Goal: Ask a question

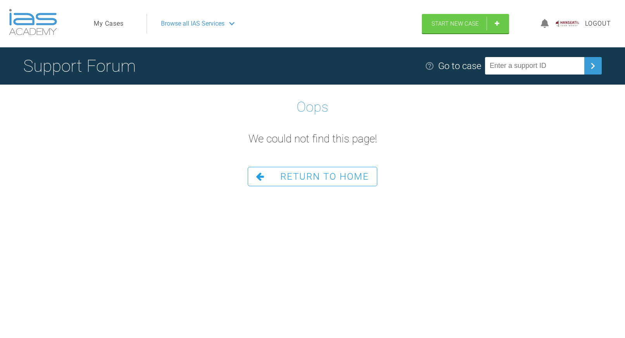
click at [307, 176] on span "Return To Home" at bounding box center [324, 176] width 89 height 11
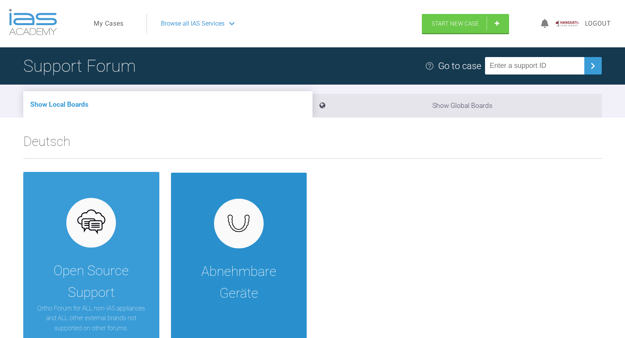
click at [223, 207] on div at bounding box center [239, 224] width 50 height 50
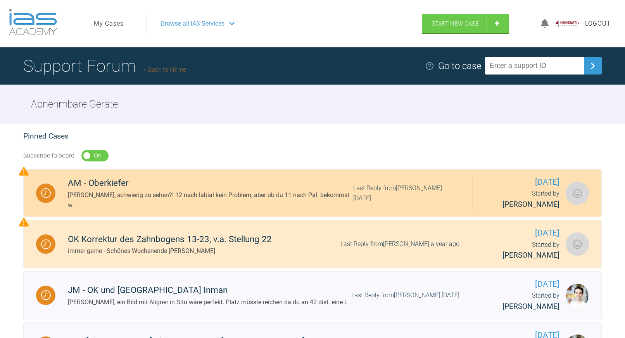
click at [374, 200] on div "Last Reply from [PERSON_NAME] [DATE]" at bounding box center [406, 193] width 107 height 20
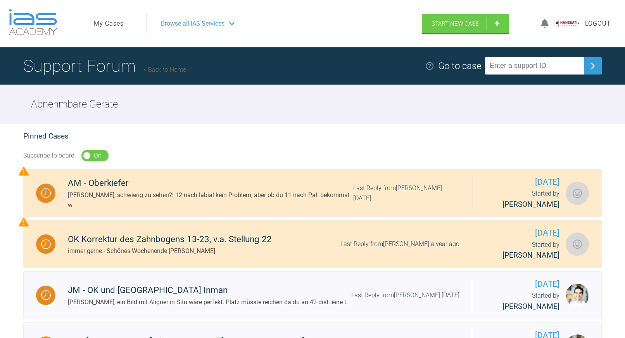
click at [168, 66] on link "Back to Home" at bounding box center [165, 69] width 43 height 7
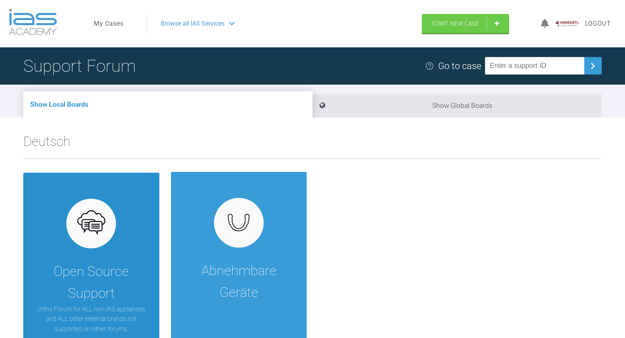
click at [109, 195] on div "Open Source Support Ortho Forum for ALL non-IAS appliances and ALL other extern…" at bounding box center [91, 259] width 136 height 173
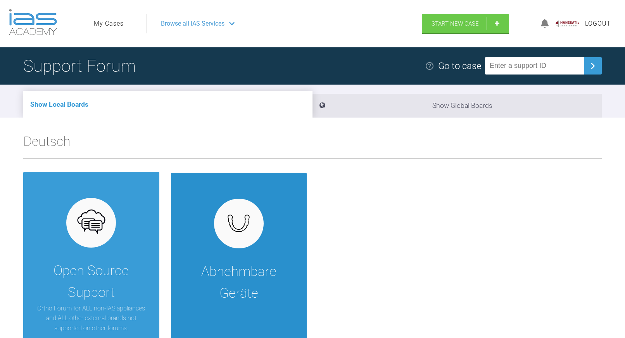
click at [198, 246] on div "Abnehmbare Geräte" at bounding box center [239, 259] width 136 height 173
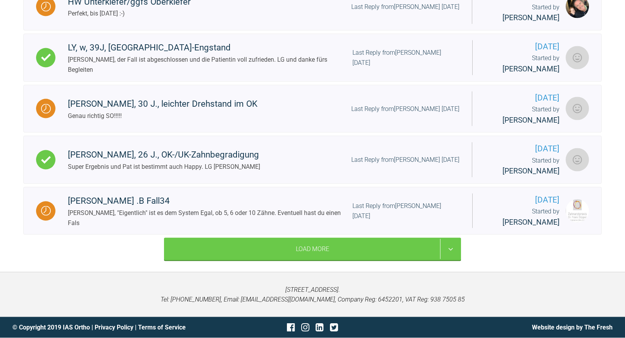
scroll to position [618, 0]
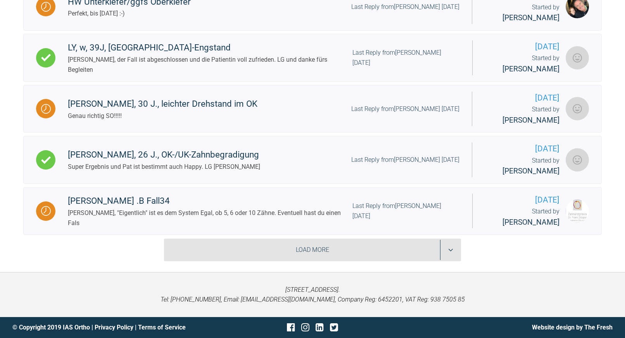
click at [445, 253] on div "Load More" at bounding box center [312, 250] width 297 height 23
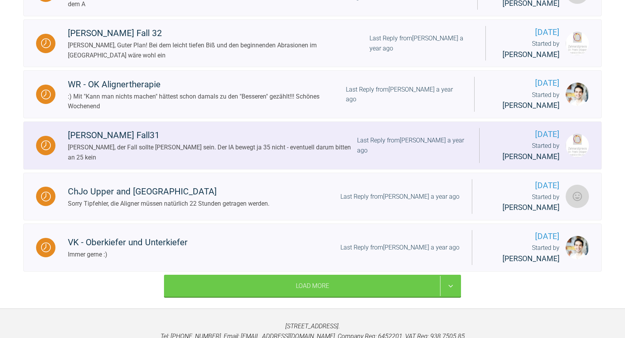
scroll to position [1370, 0]
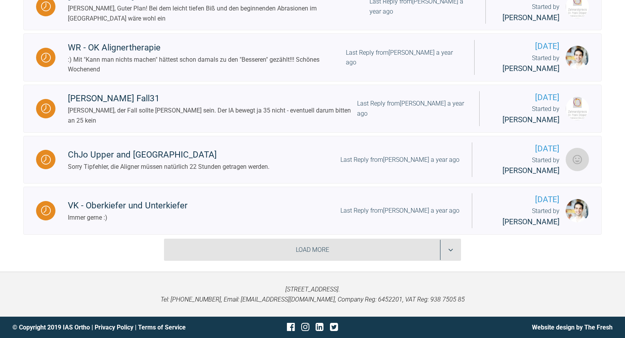
click at [329, 260] on div "Load More" at bounding box center [312, 250] width 297 height 23
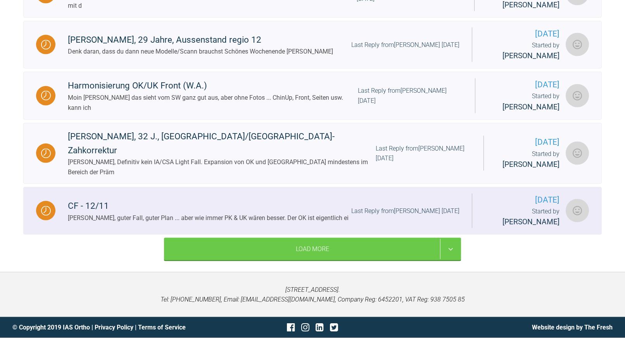
scroll to position [2130, 0]
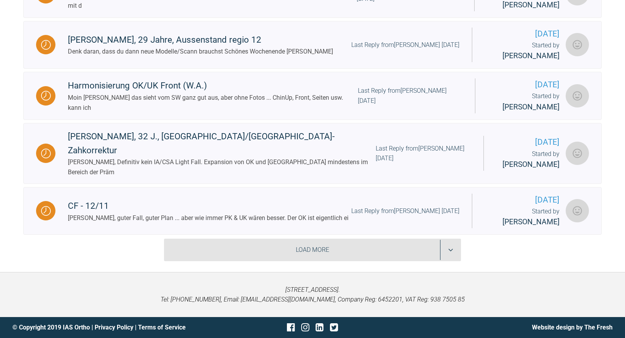
click at [361, 244] on div "Load More" at bounding box center [312, 250] width 297 height 23
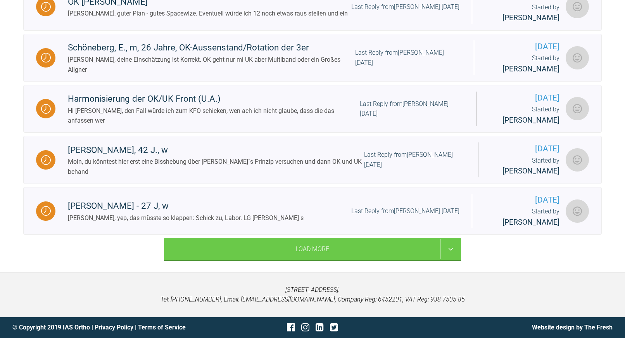
scroll to position [3073, 0]
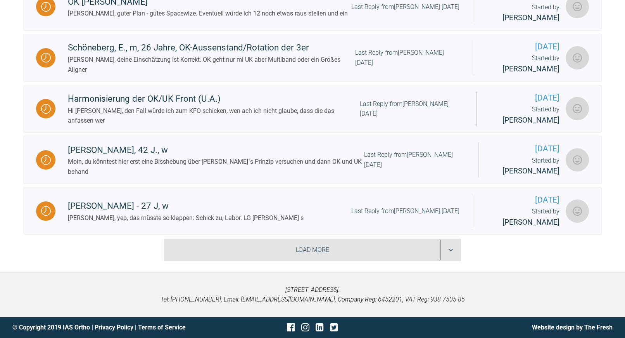
click at [371, 244] on div "Load More" at bounding box center [312, 250] width 297 height 23
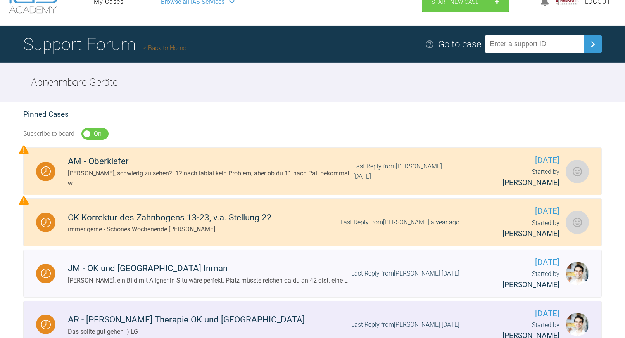
scroll to position [0, 0]
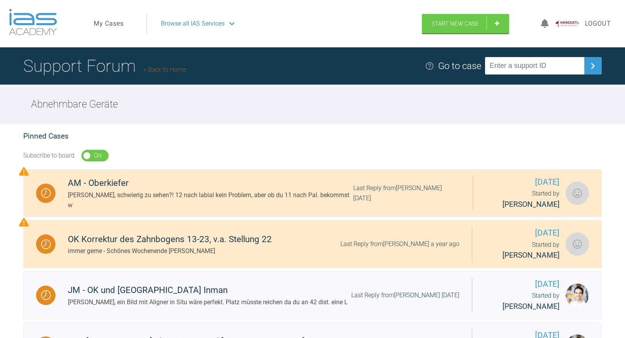
click at [506, 68] on input "text" at bounding box center [534, 65] width 99 height 17
type input "BZJTR4A7"
click at [531, 65] on input "text" at bounding box center [534, 65] width 99 height 17
type input "BADARIN"
drag, startPoint x: 537, startPoint y: 65, endPoint x: 464, endPoint y: 75, distance: 73.2
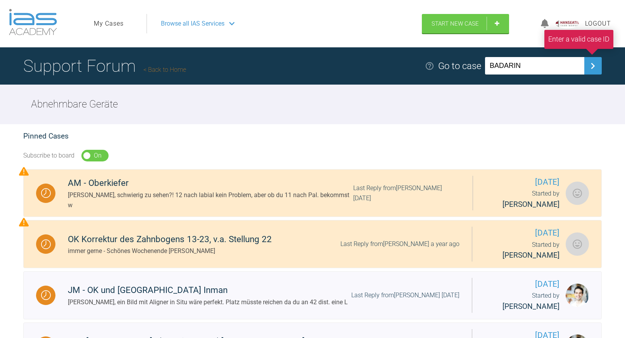
click at [485, 74] on input "BADARIN" at bounding box center [534, 65] width 99 height 17
